Goal: Task Accomplishment & Management: Manage account settings

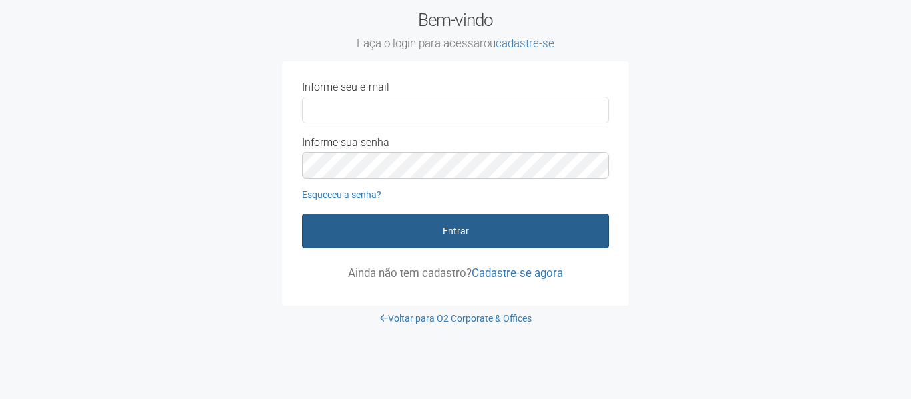
type input "**********"
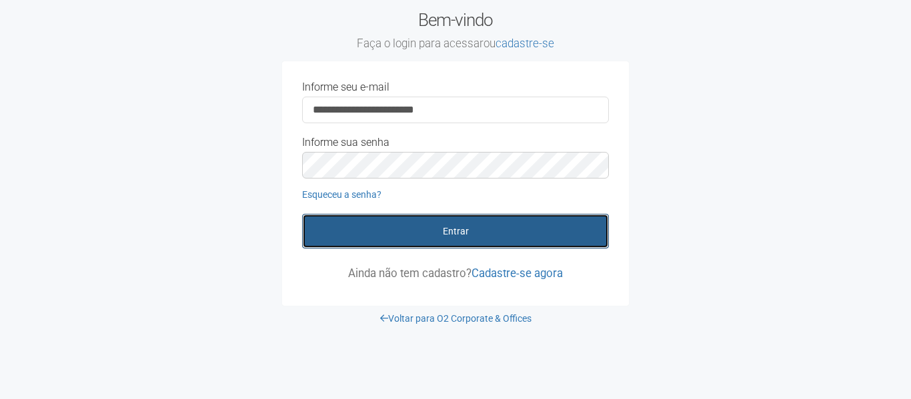
click at [449, 239] on button "Entrar" at bounding box center [455, 231] width 307 height 35
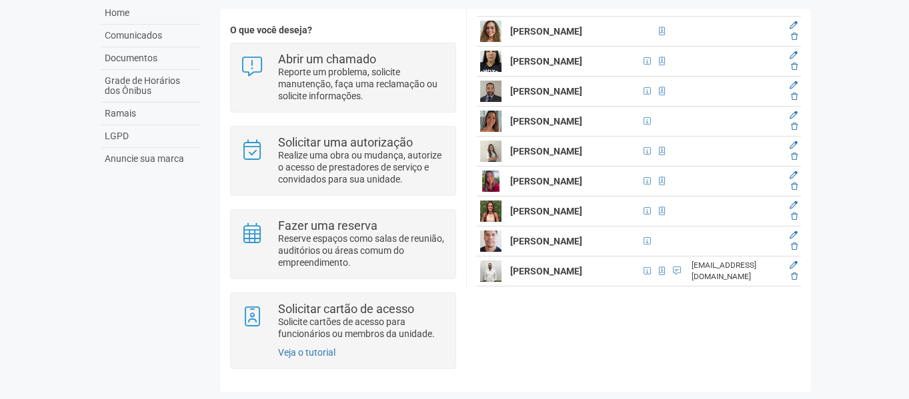
scroll to position [333, 0]
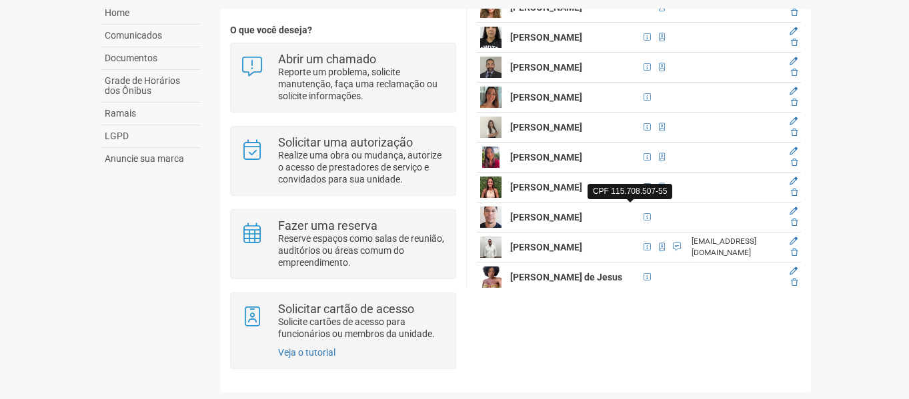
click at [644, 191] on span at bounding box center [647, 187] width 7 height 8
click at [792, 185] on icon at bounding box center [794, 181] width 8 height 8
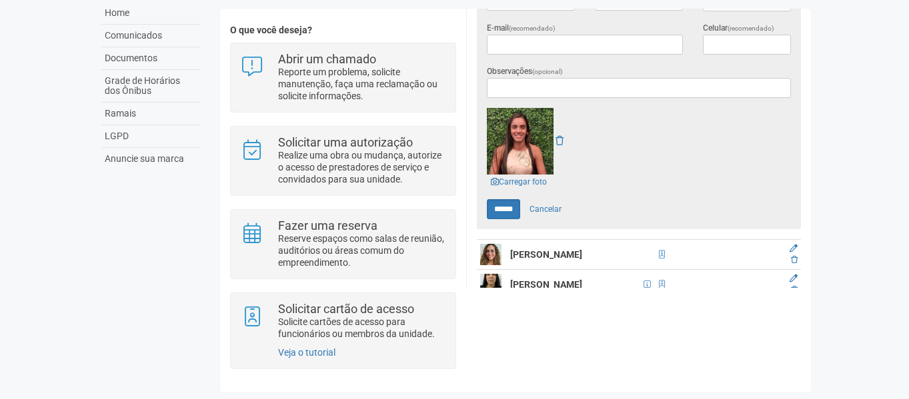
scroll to position [443, 0]
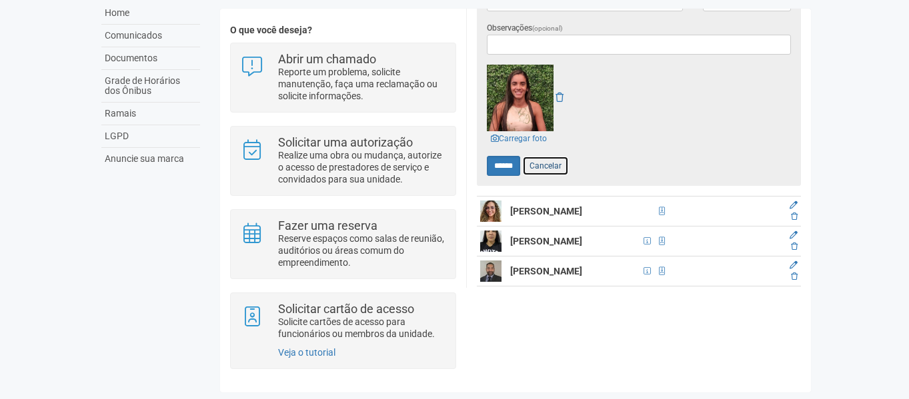
click at [562, 163] on link "Cancelar" at bounding box center [545, 166] width 47 height 20
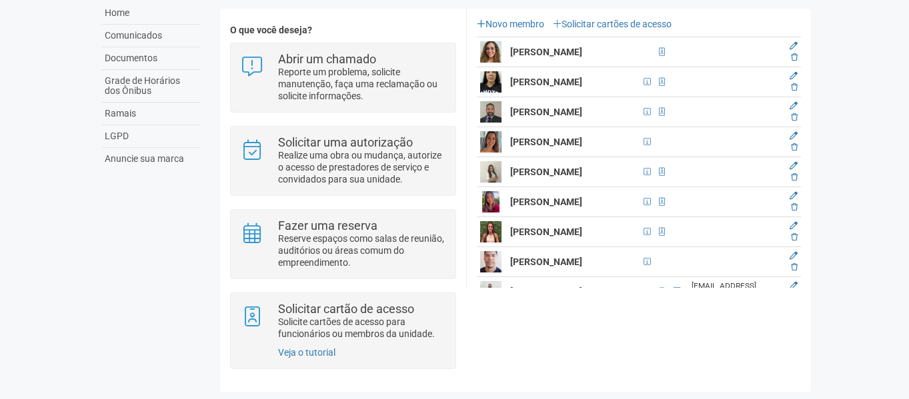
scroll to position [245, 0]
